Goal: Information Seeking & Learning: Learn about a topic

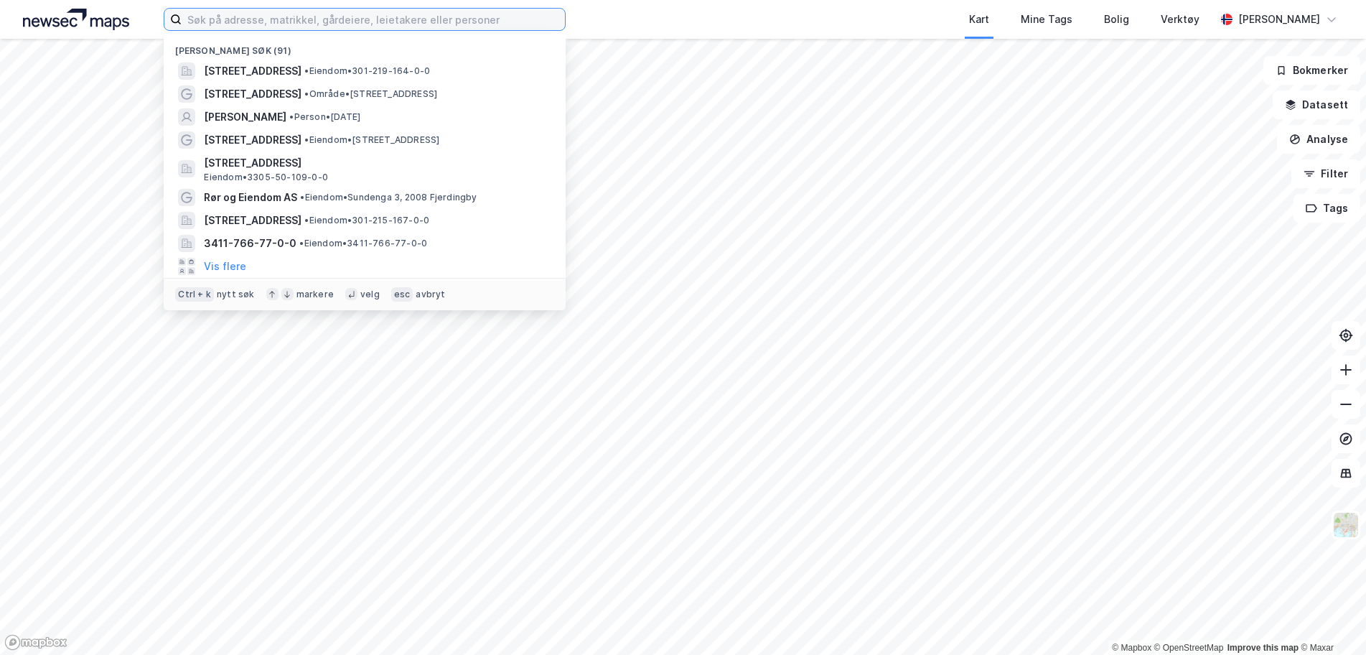
click at [233, 20] on input at bounding box center [373, 20] width 383 height 22
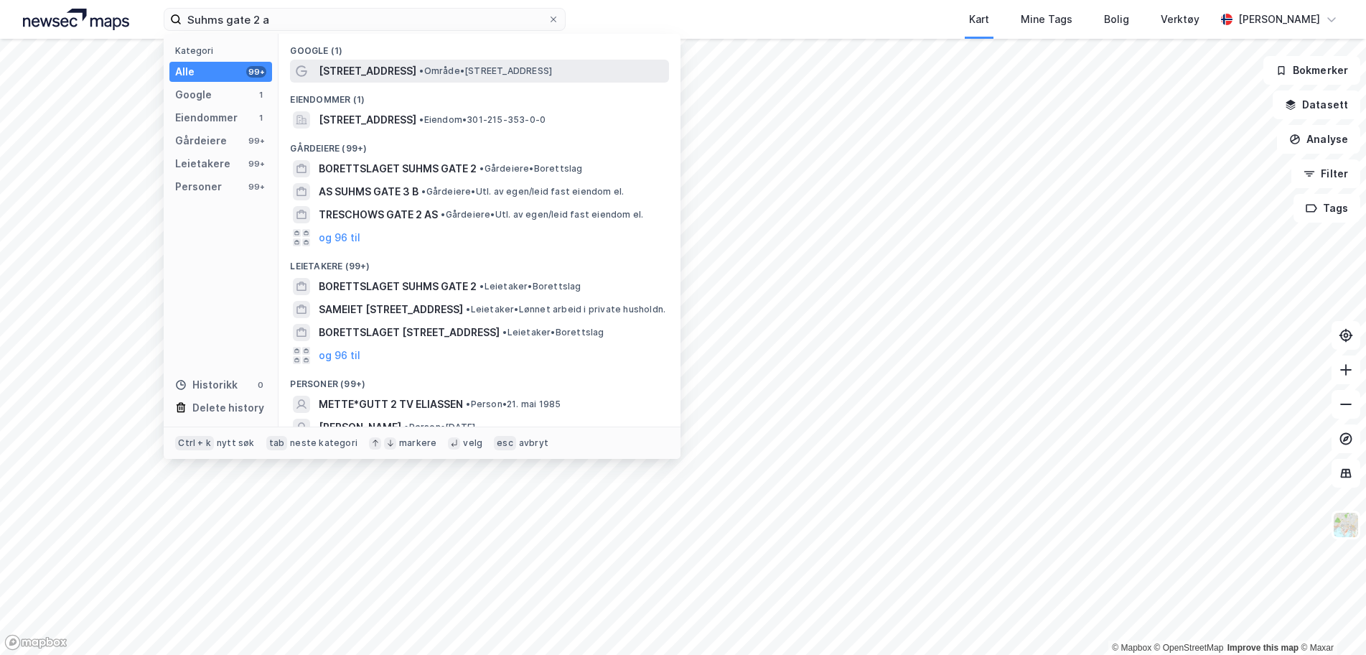
click at [424, 62] on div "[STREET_ADDRESS] • Område • [STREET_ADDRESS]" at bounding box center [492, 70] width 347 height 17
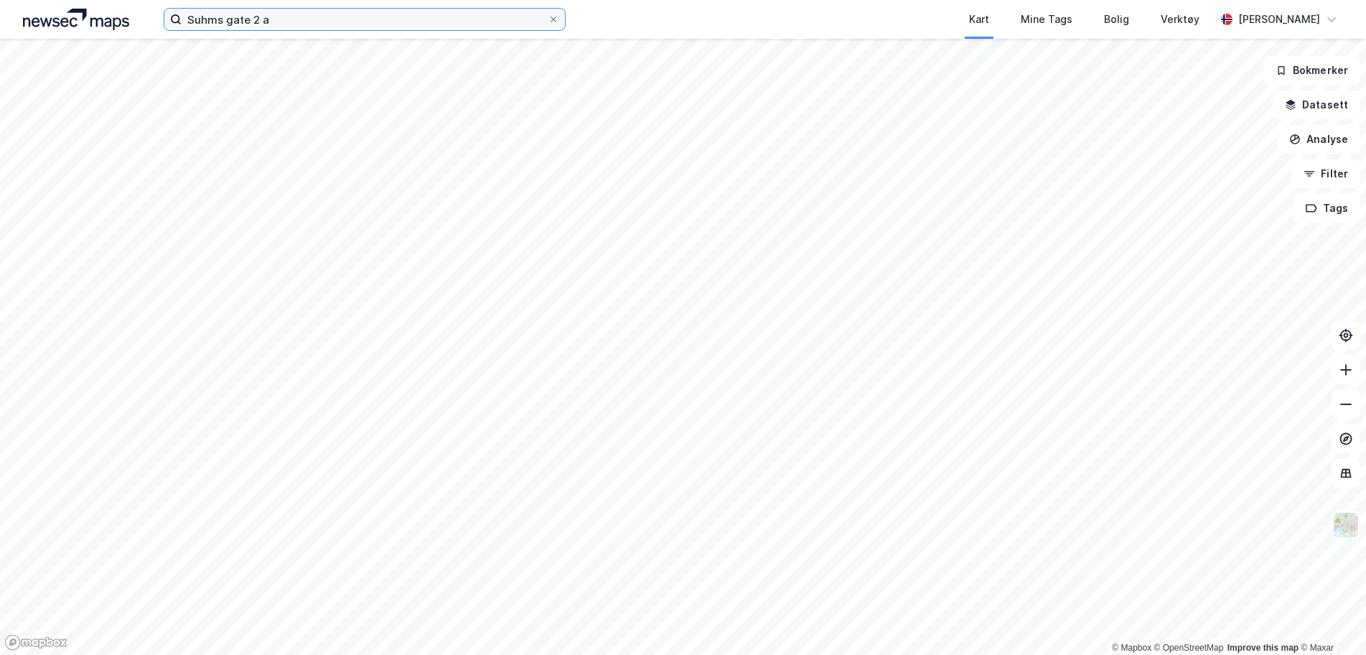
click at [258, 21] on input "Suhms gate 2 a" at bounding box center [365, 20] width 366 height 22
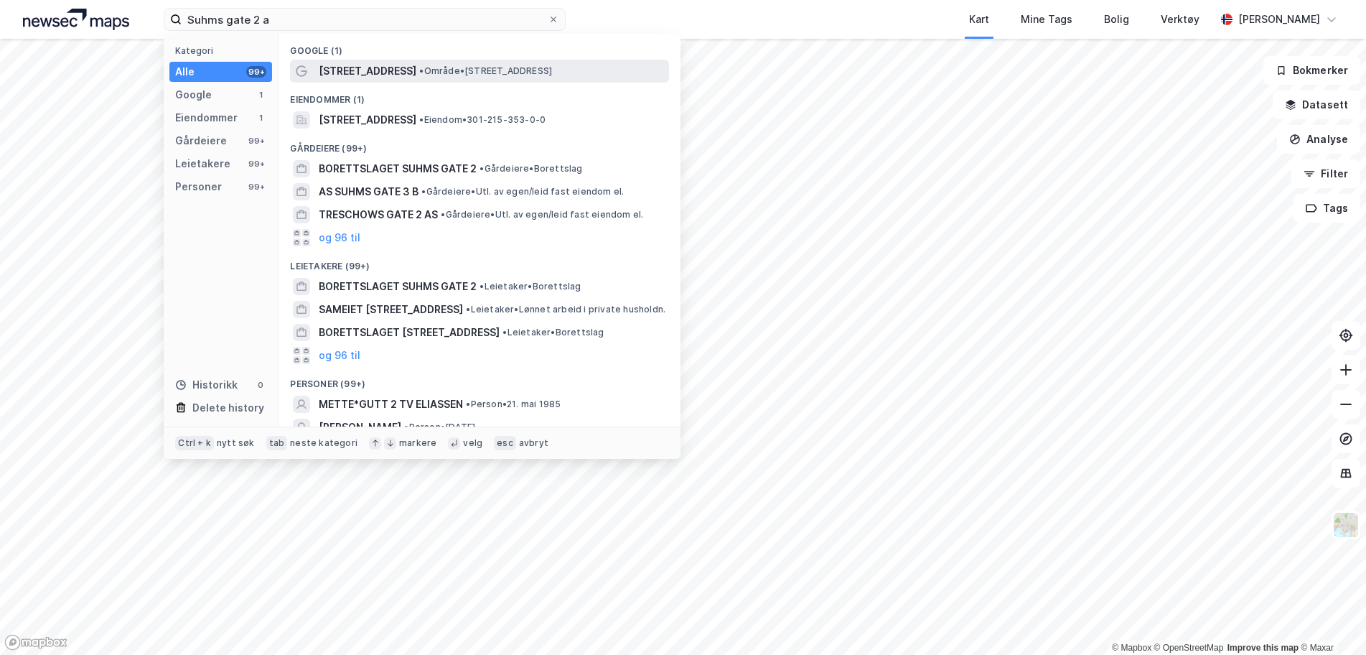
click at [350, 75] on span "[STREET_ADDRESS]" at bounding box center [368, 70] width 98 height 17
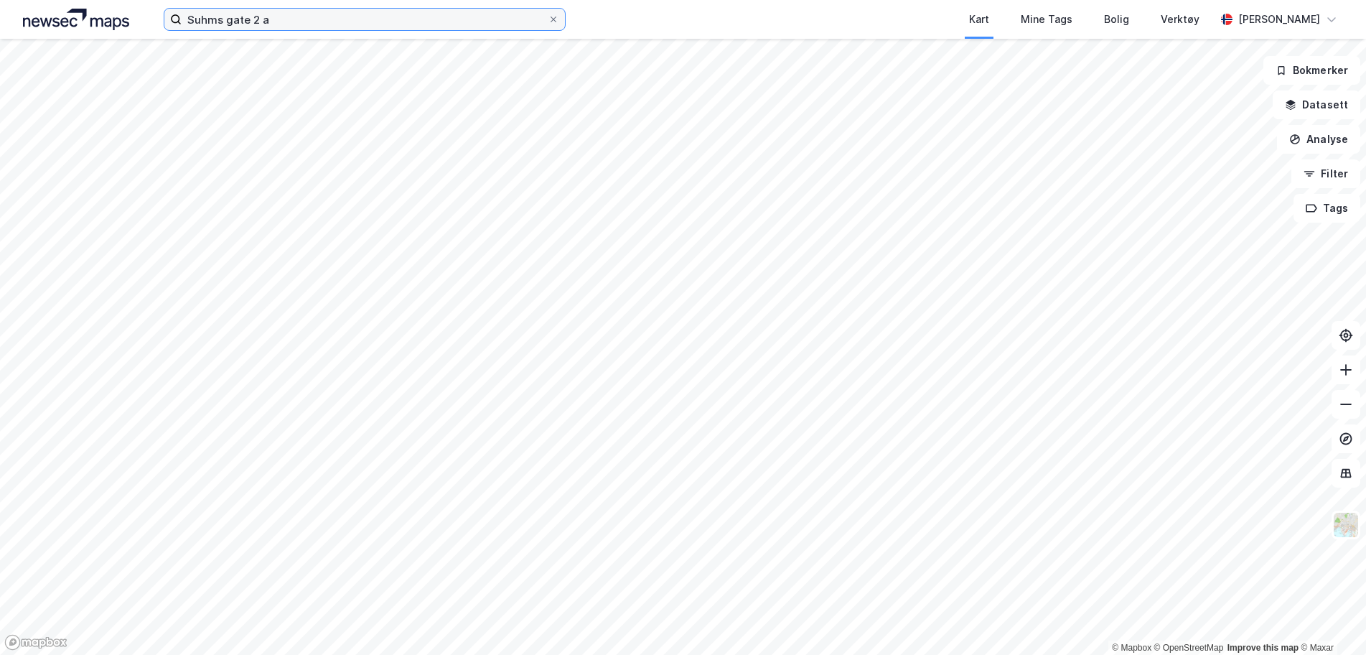
click at [318, 24] on input "Suhms gate 2 a" at bounding box center [365, 20] width 366 height 22
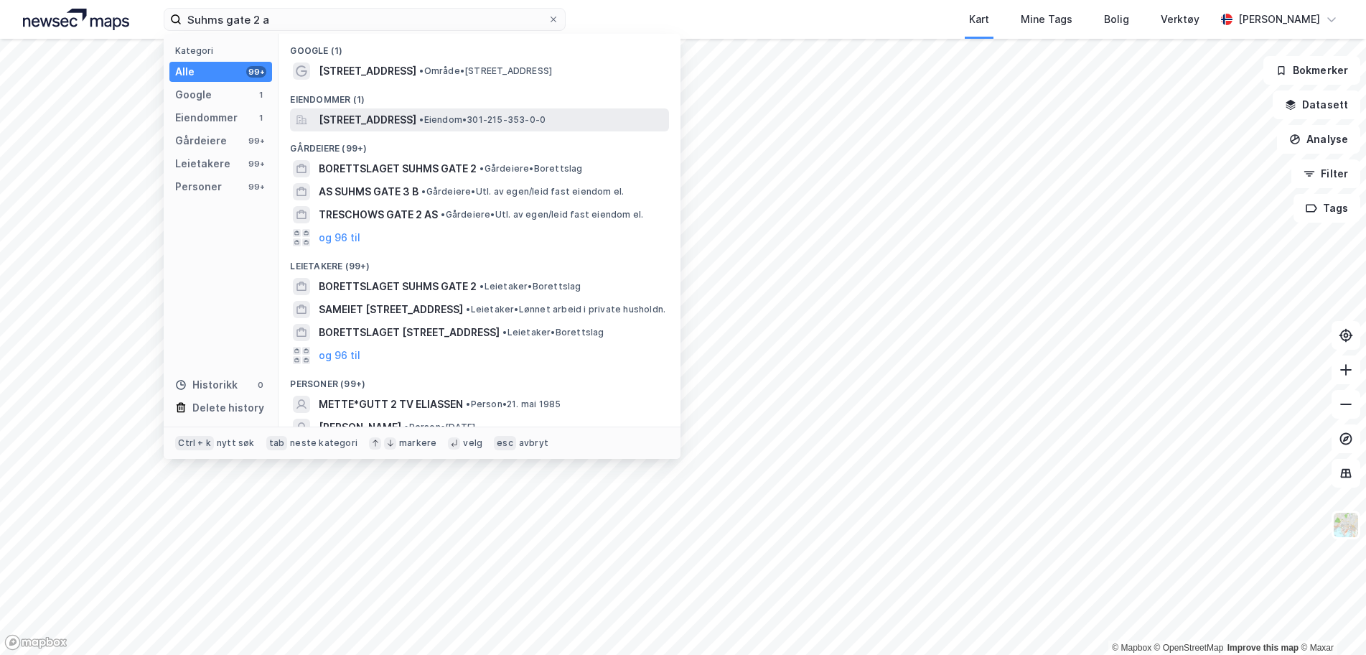
click at [341, 130] on div "[STREET_ADDRESS] • Eiendom • 301-215-353-0-0" at bounding box center [479, 119] width 379 height 23
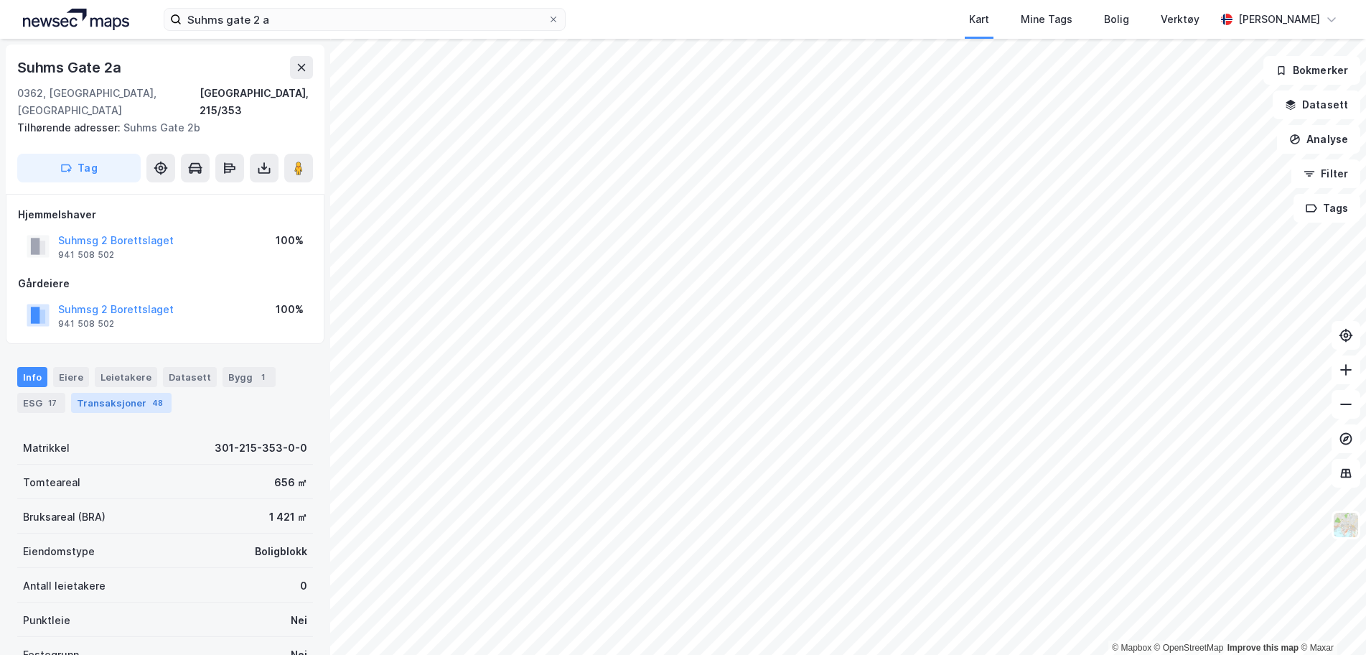
click at [95, 393] on div "Transaksjoner 48" at bounding box center [121, 403] width 100 height 20
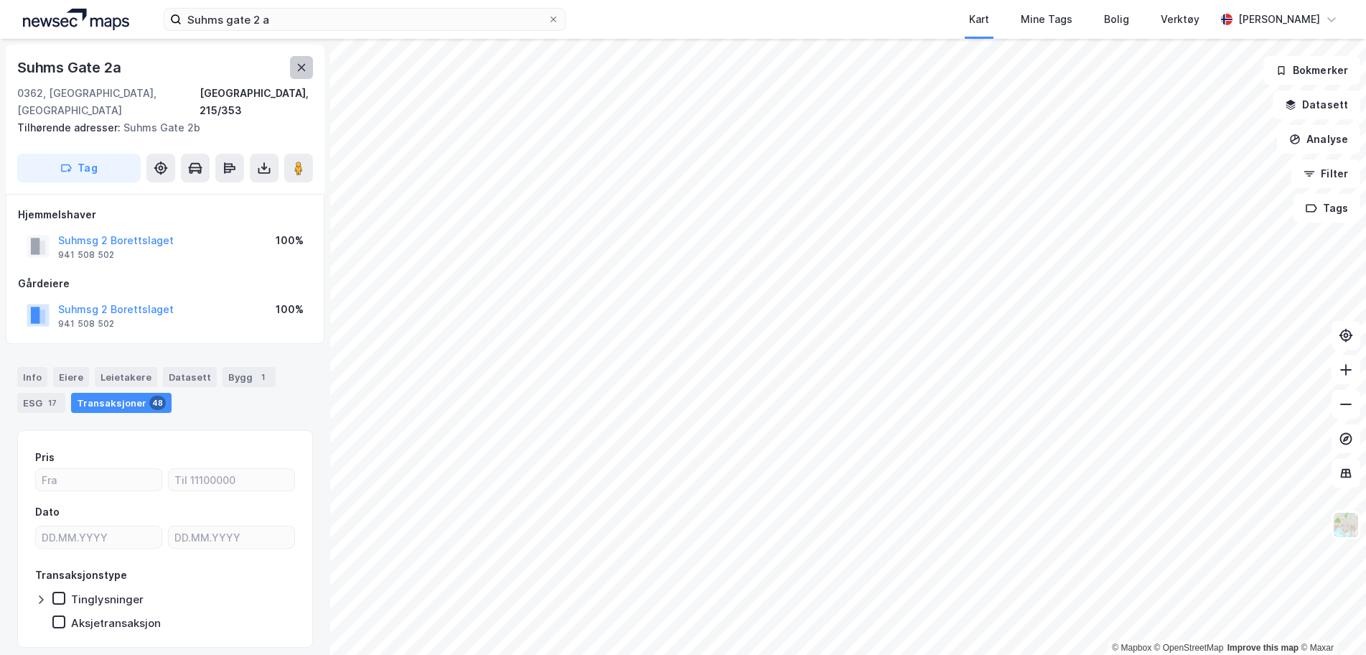
click at [299, 66] on icon at bounding box center [301, 67] width 11 height 11
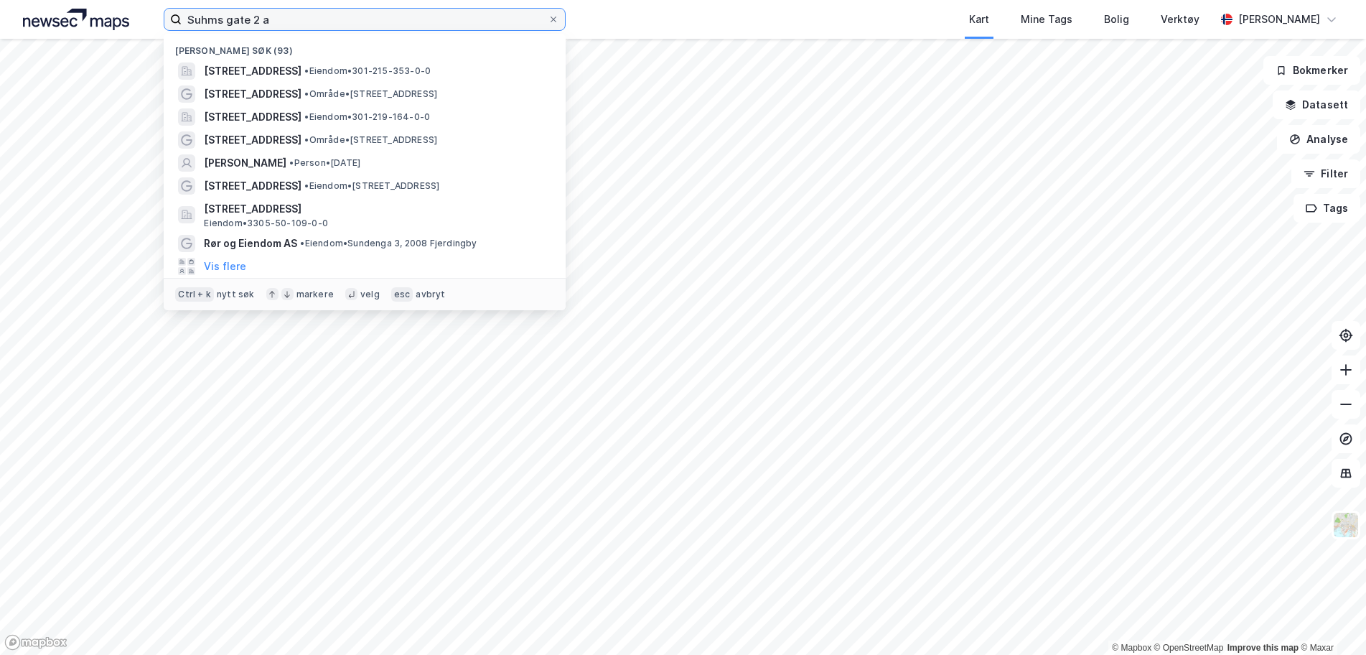
drag, startPoint x: 247, startPoint y: 16, endPoint x: 151, endPoint y: 8, distance: 96.5
click at [151, 8] on div "[STREET_ADDRESS] • Eiendom • 301-215-353-0-0 Suhms gate 2A • Område • [STREET_A…" at bounding box center [683, 19] width 1366 height 39
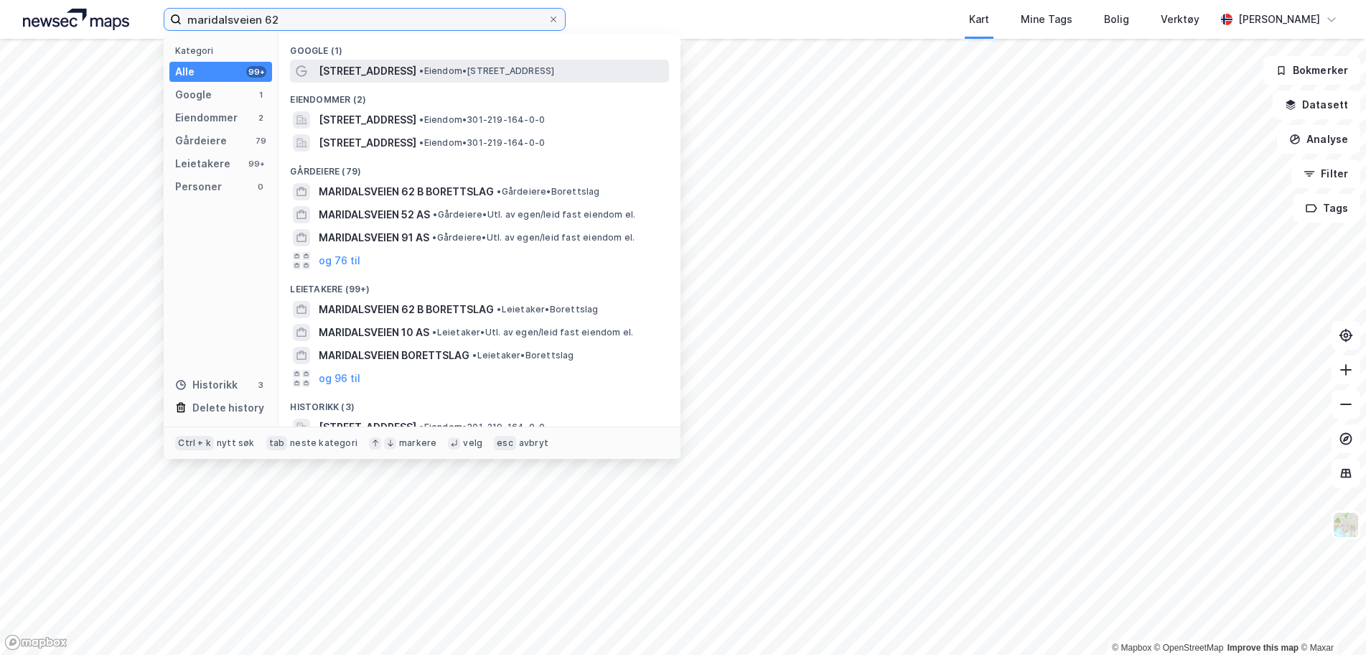
type input "maridalsveien 62"
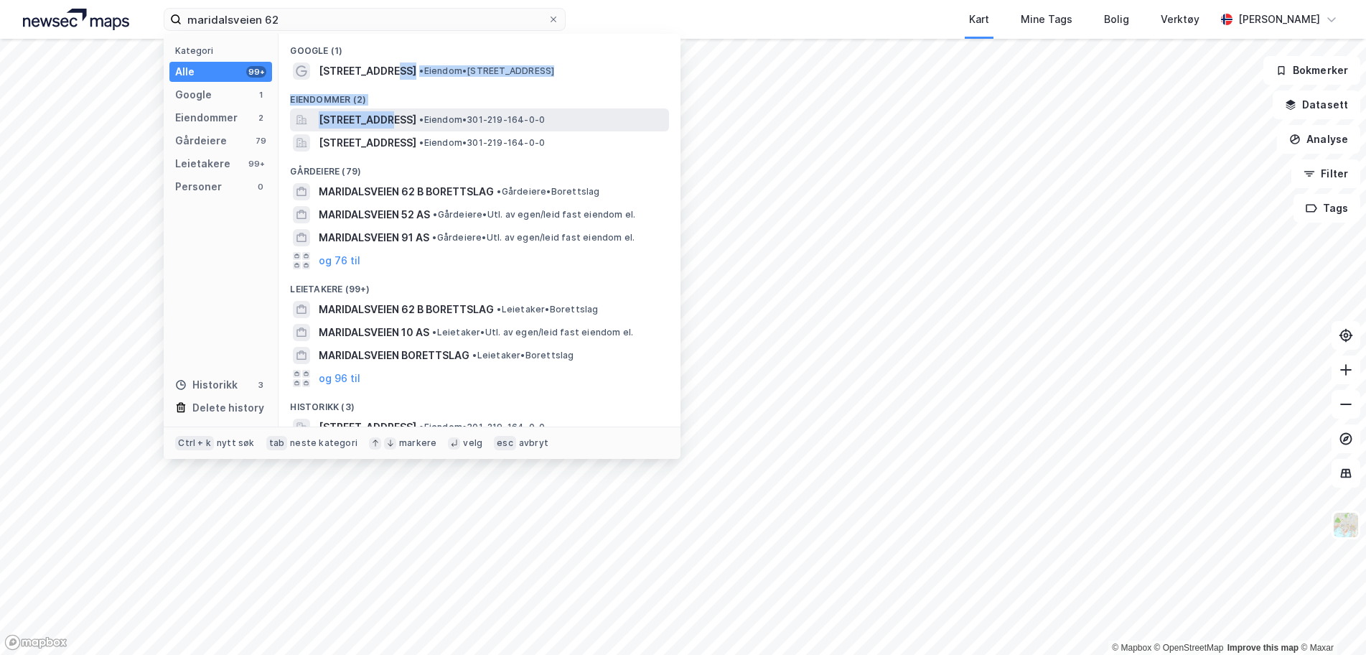
drag, startPoint x: 388, startPoint y: 68, endPoint x: 379, endPoint y: 116, distance: 48.9
click at [379, 116] on div "Google (1) [STREET_ADDRESS] • Eiendom • [STREET_ADDRESS] Eiendommer (2) [STREET…" at bounding box center [479, 230] width 402 height 393
click at [379, 116] on span "[STREET_ADDRESS]" at bounding box center [368, 119] width 98 height 17
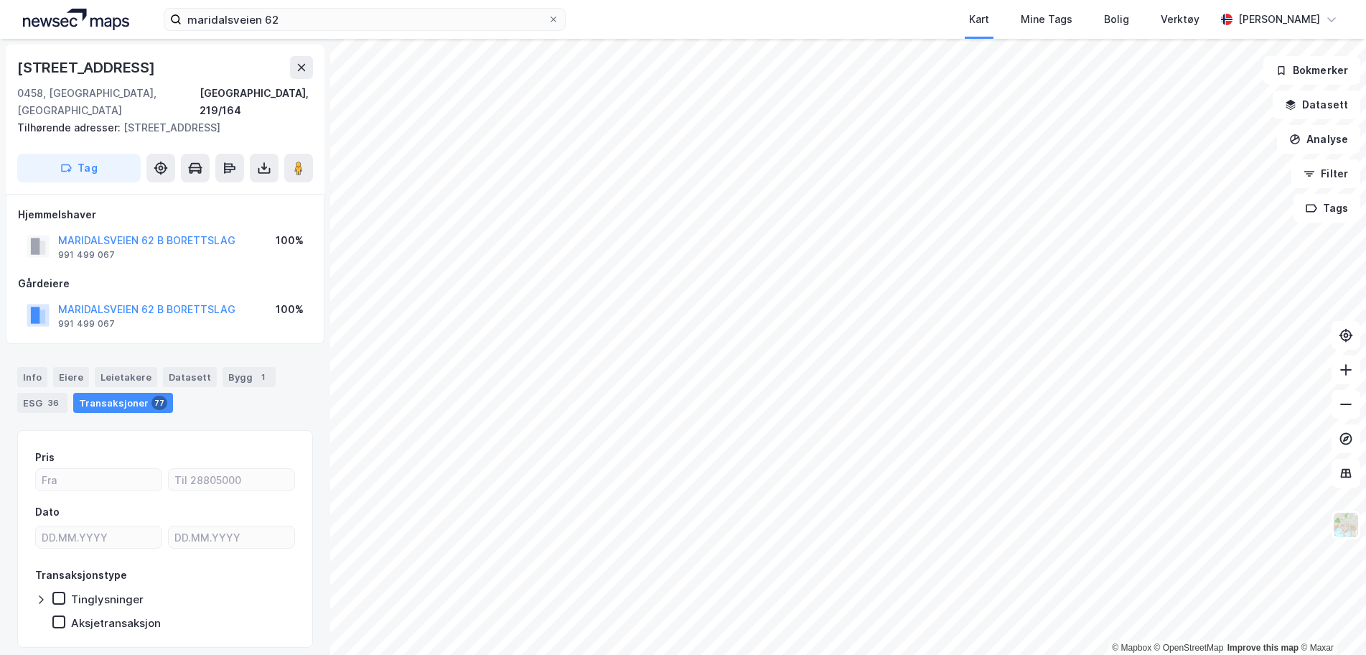
scroll to position [4, 0]
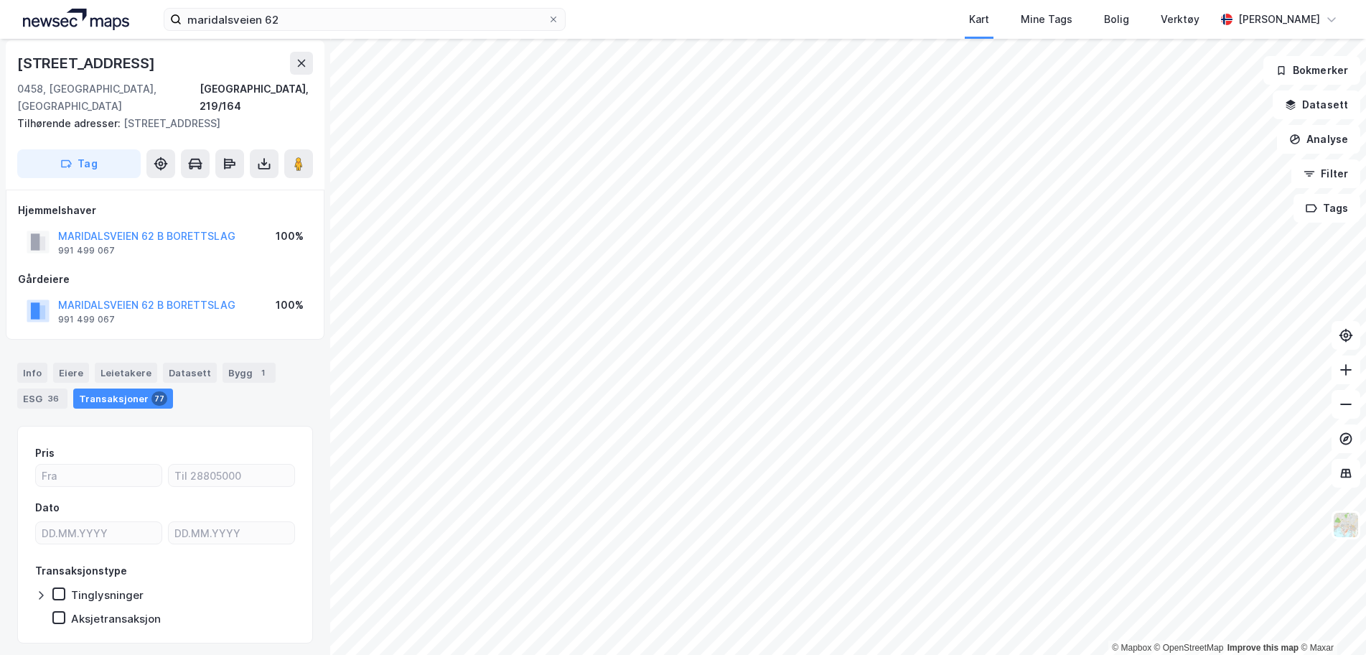
click at [119, 388] on div "Transaksjoner 77" at bounding box center [123, 398] width 100 height 20
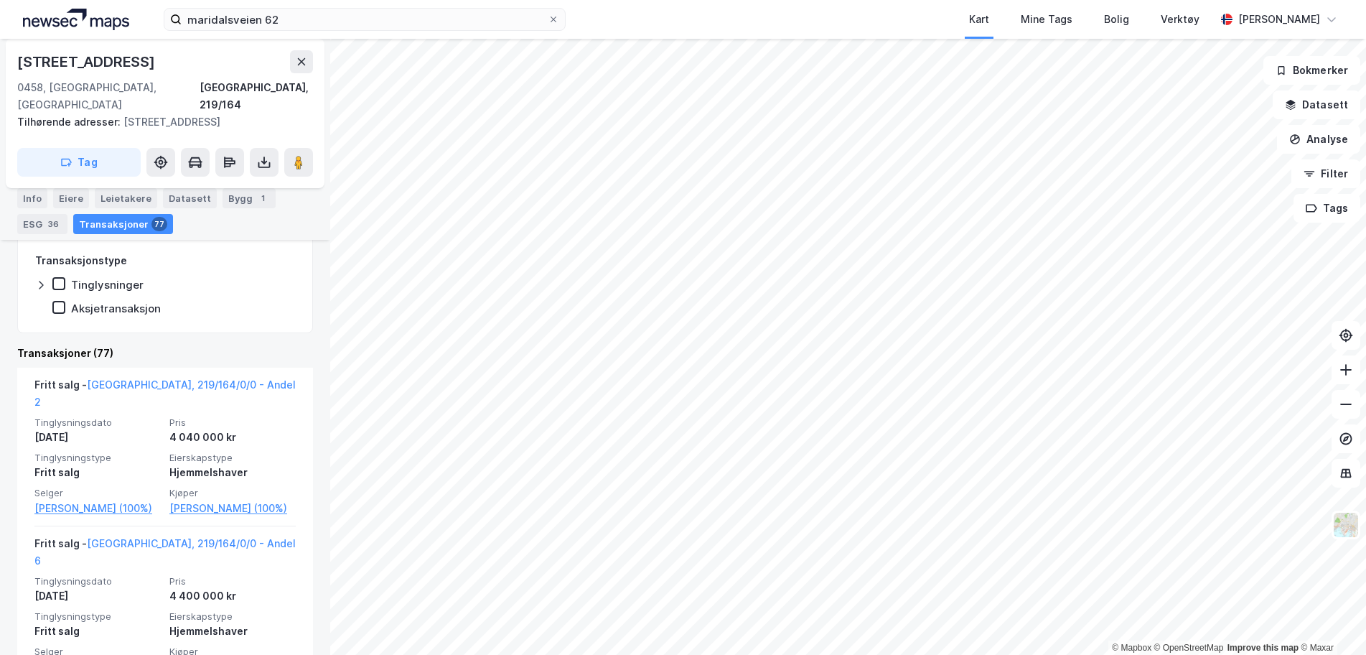
scroll to position [386, 0]
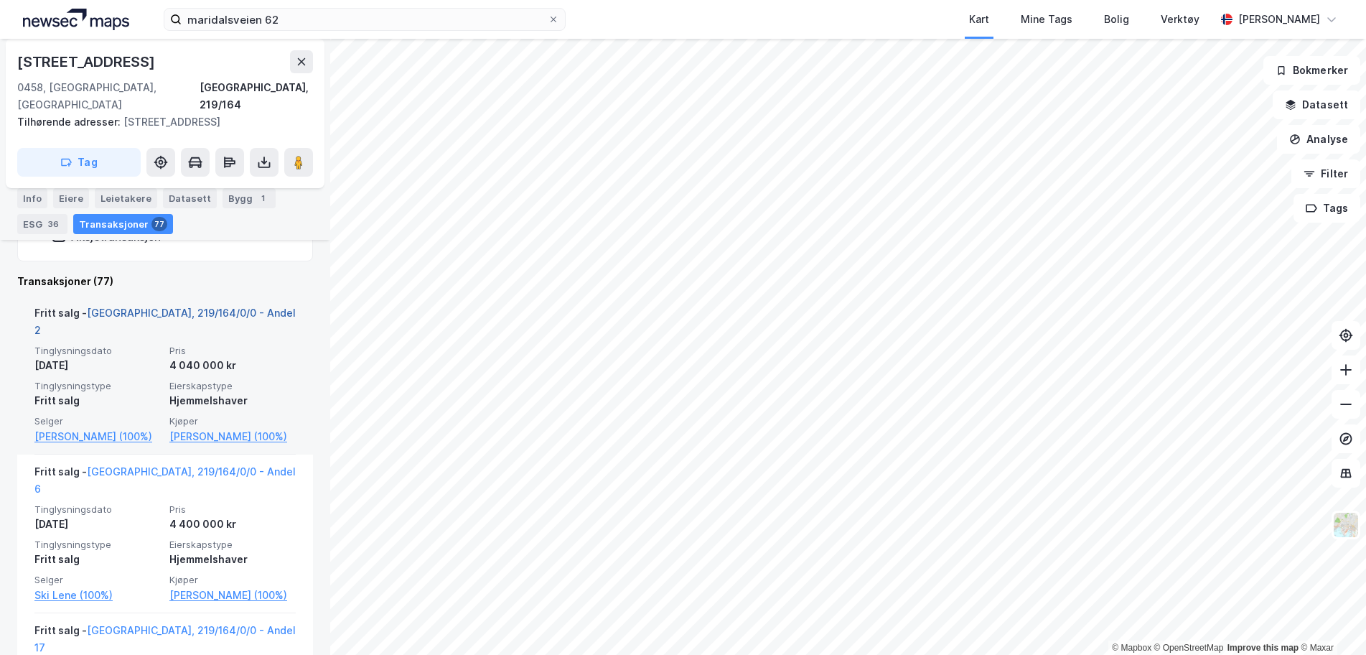
click at [195, 306] on link "[GEOGRAPHIC_DATA], 219/164/0/0 - Andel 2" at bounding box center [164, 320] width 261 height 29
